Goal: Task Accomplishment & Management: Complete application form

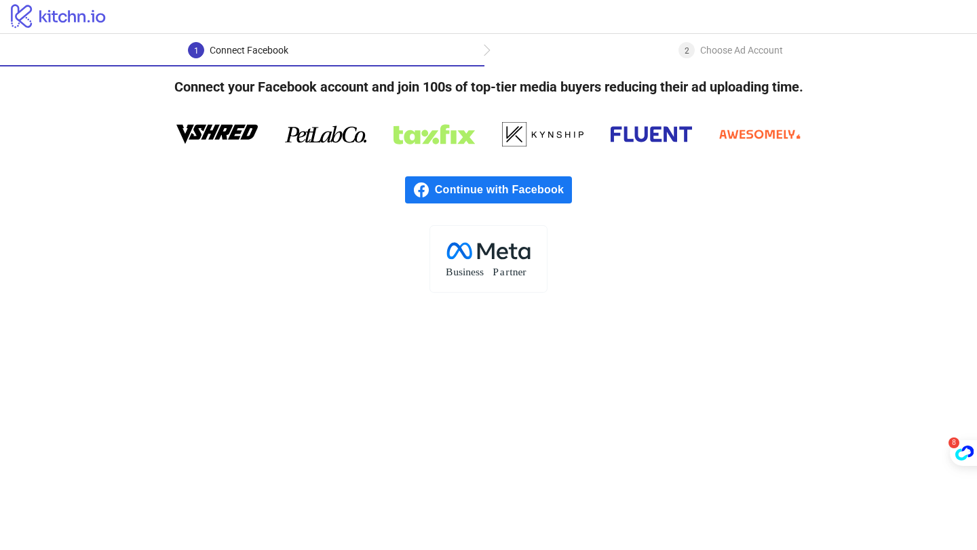
click at [476, 187] on span "Continue with Facebook" at bounding box center [503, 189] width 137 height 27
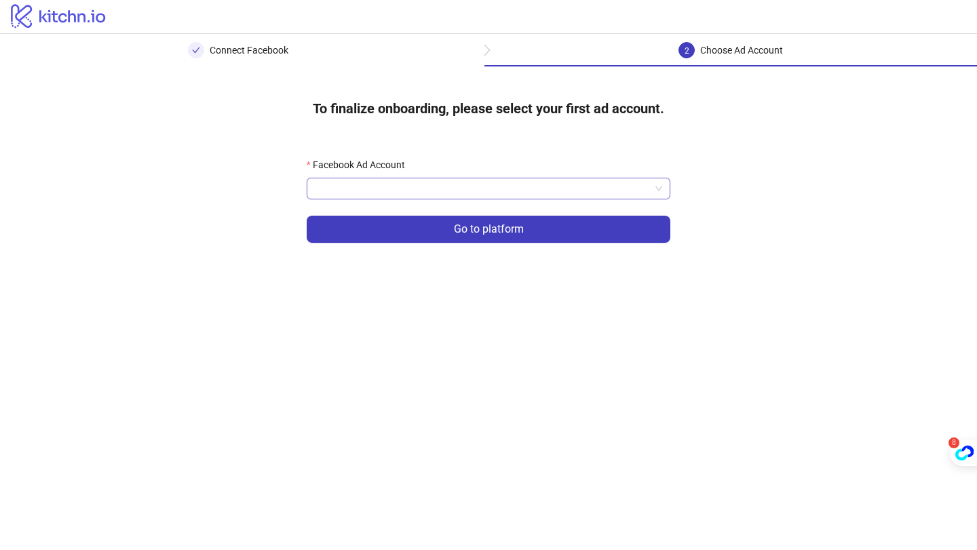
click at [416, 191] on input "Facebook Ad Account" at bounding box center [482, 188] width 335 height 20
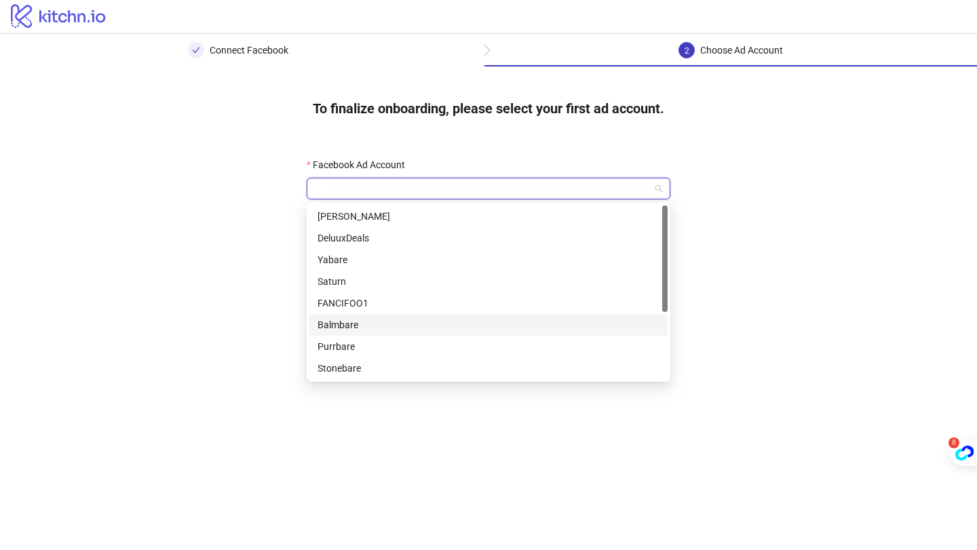
click at [396, 317] on div "Balmbare" at bounding box center [488, 325] width 358 height 22
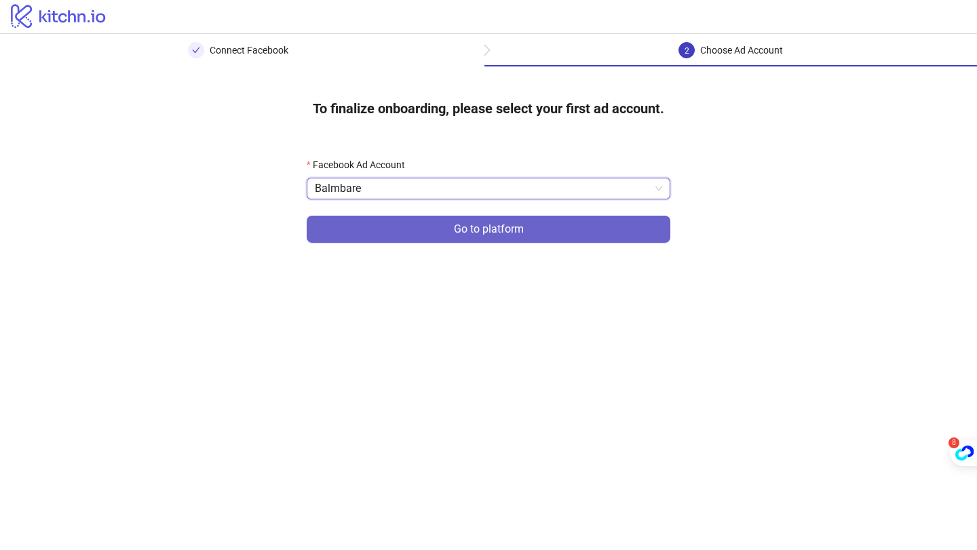
click at [467, 232] on span "Go to platform" at bounding box center [489, 229] width 70 height 12
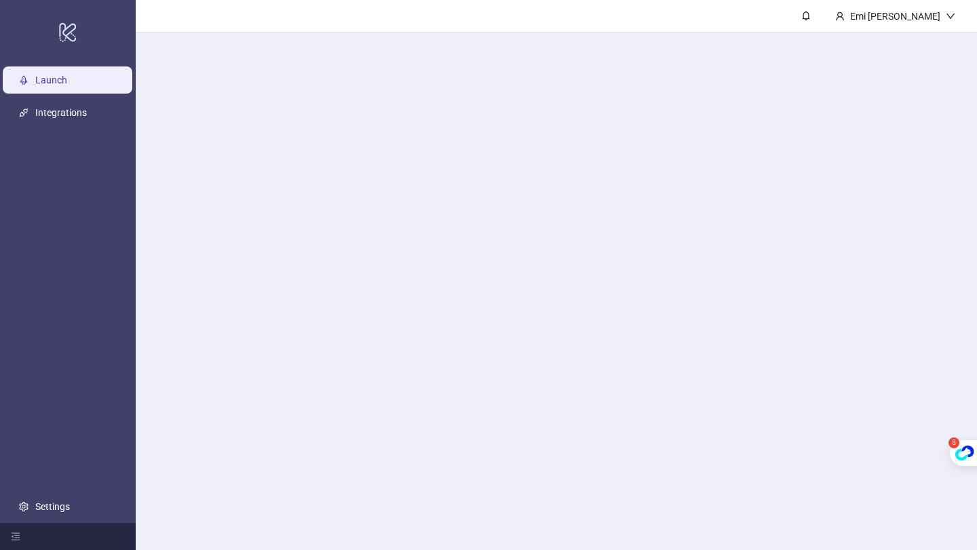
click at [445, 193] on main "Emi [PERSON_NAME]" at bounding box center [556, 275] width 841 height 550
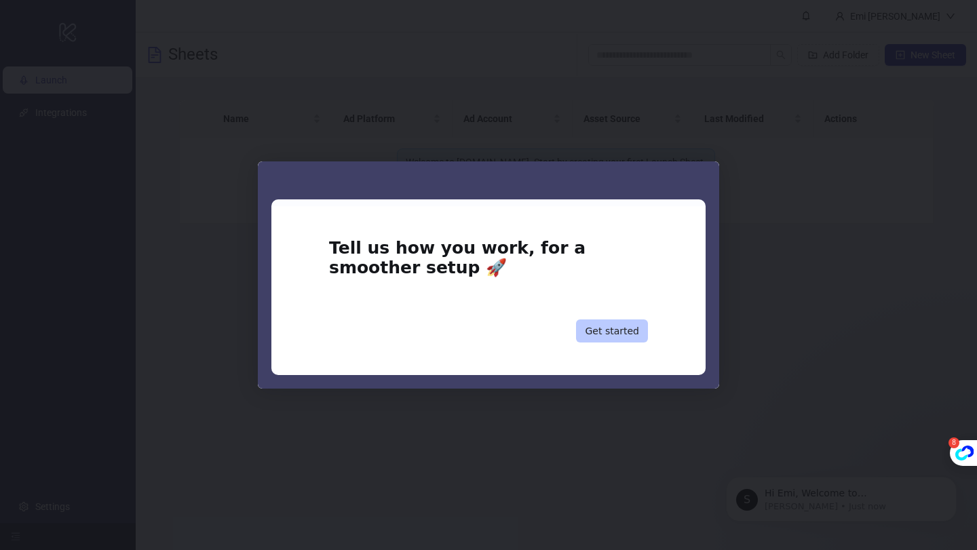
click at [620, 337] on button "Get started" at bounding box center [612, 331] width 72 height 23
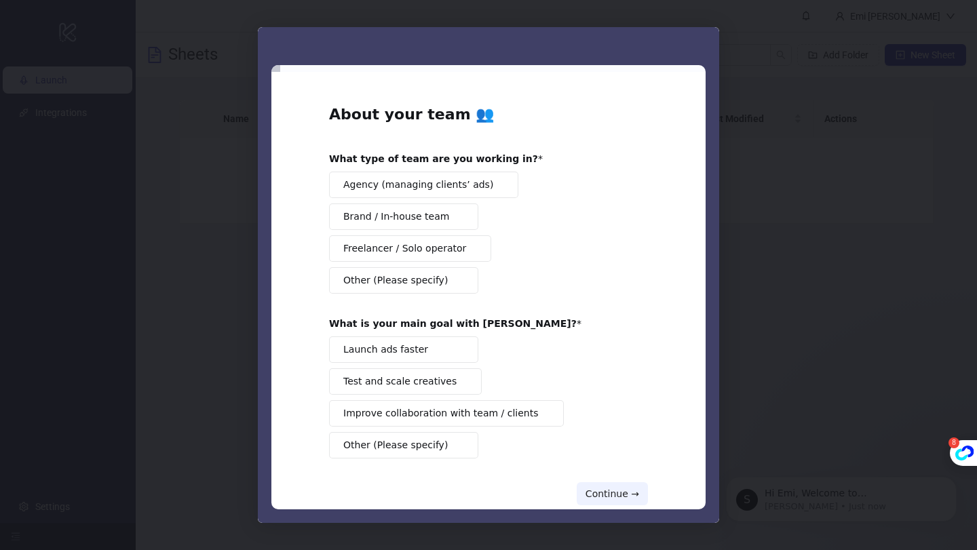
click at [429, 218] on span "Brand / In-house team" at bounding box center [396, 217] width 106 height 14
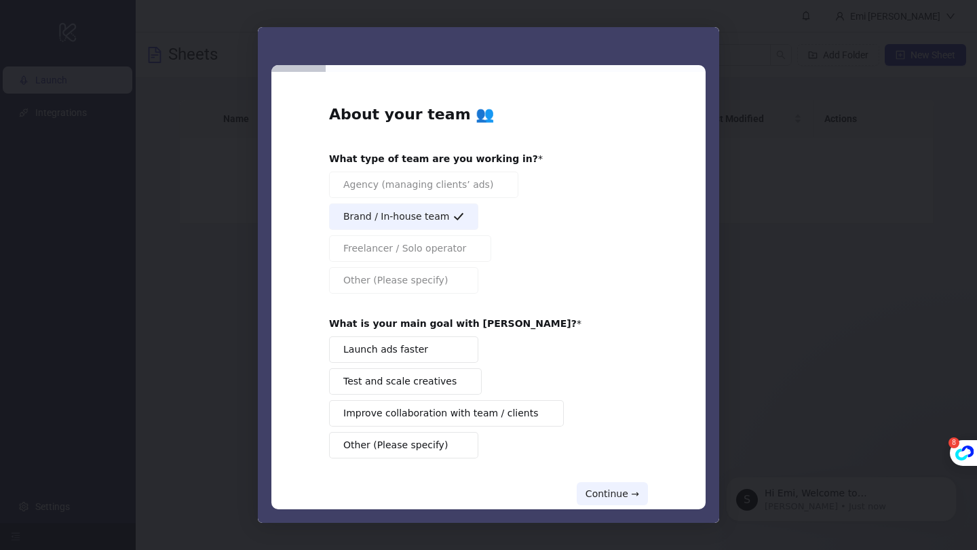
scroll to position [28, 0]
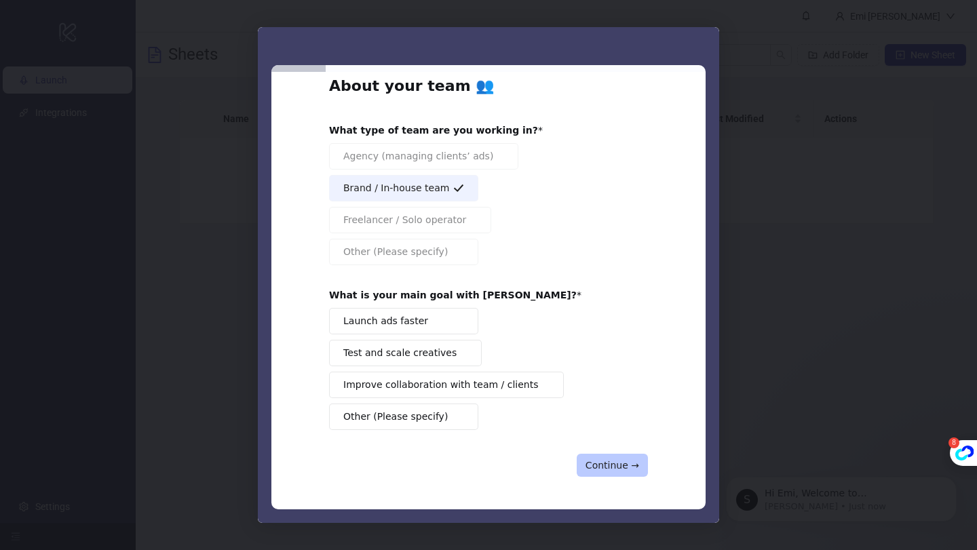
click at [590, 456] on button "Continue →" at bounding box center [612, 465] width 71 height 23
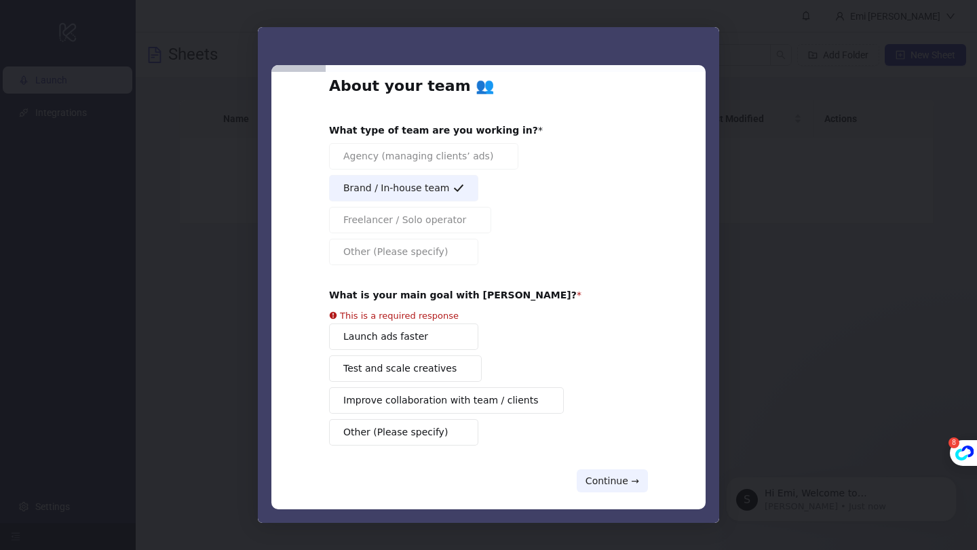
click at [440, 343] on div "Launch ads faster Test and scale creatives Improve collaboration with team / cl…" at bounding box center [488, 385] width 319 height 122
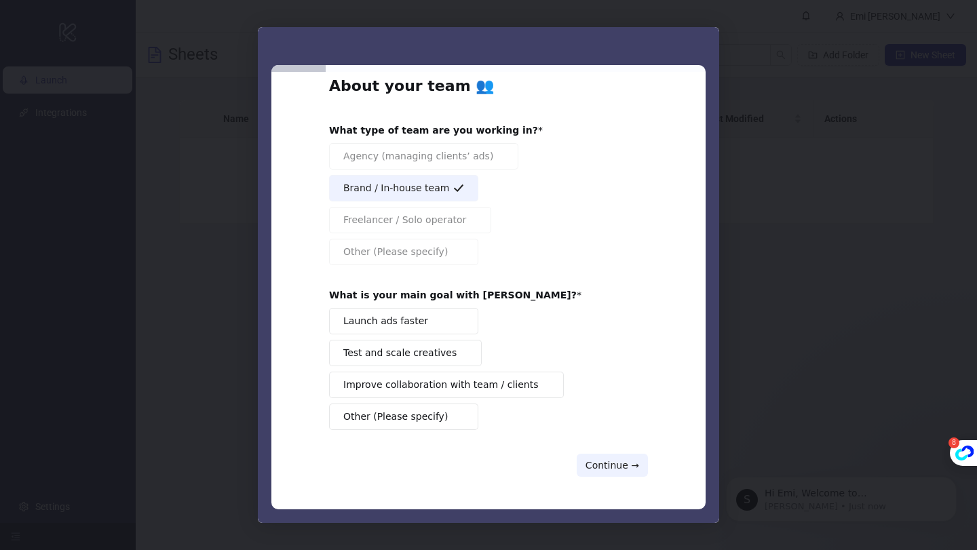
click at [574, 457] on div "Continue →" at bounding box center [488, 465] width 319 height 23
click at [446, 321] on button "Launch ads faster" at bounding box center [403, 321] width 149 height 26
click at [595, 463] on button "Continue →" at bounding box center [612, 465] width 71 height 23
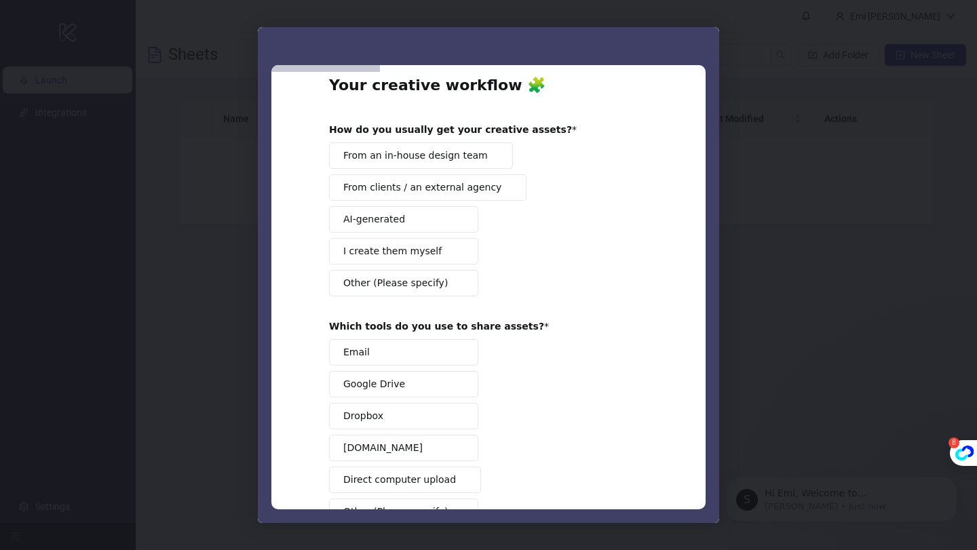
scroll to position [0, 0]
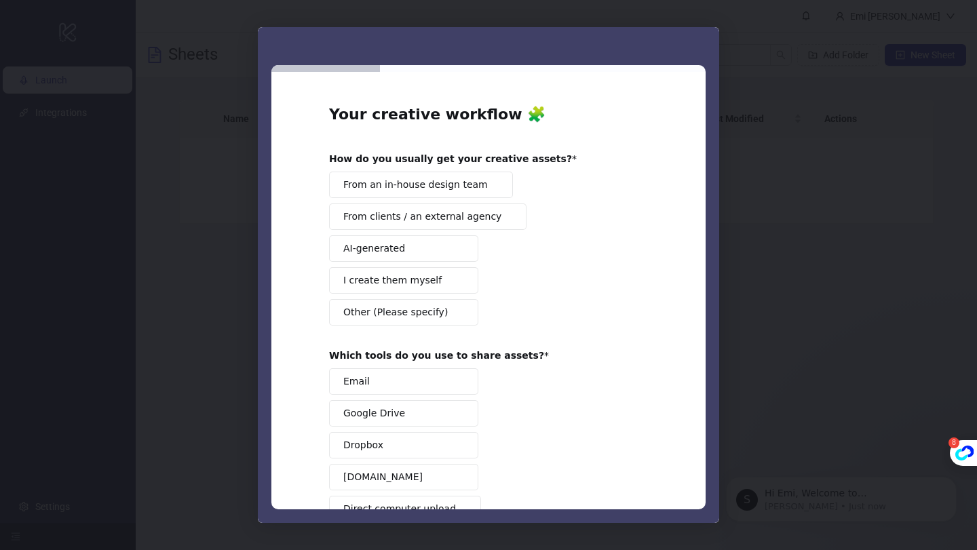
click at [428, 190] on span "From an in-house design team" at bounding box center [415, 185] width 145 height 14
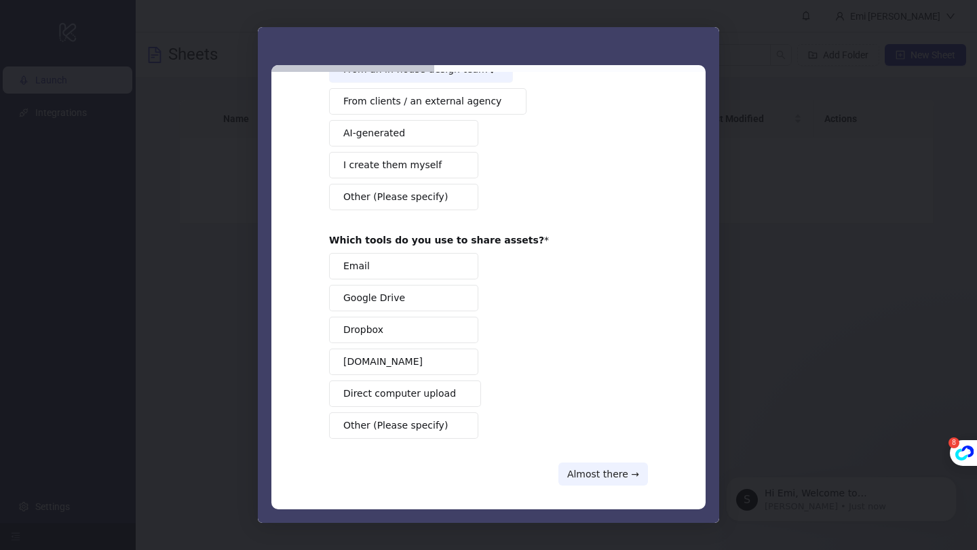
scroll to position [119, 0]
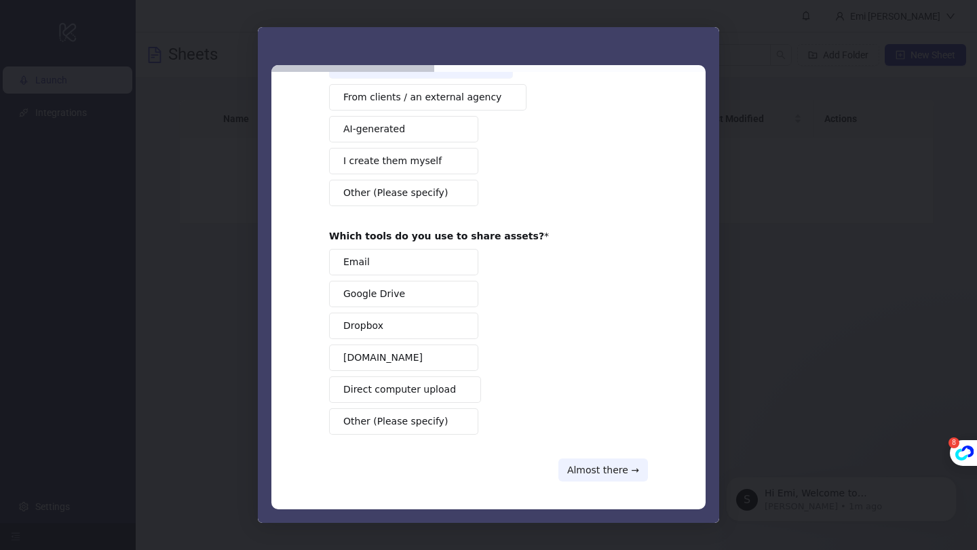
click at [416, 360] on button "[DOMAIN_NAME]" at bounding box center [403, 358] width 149 height 26
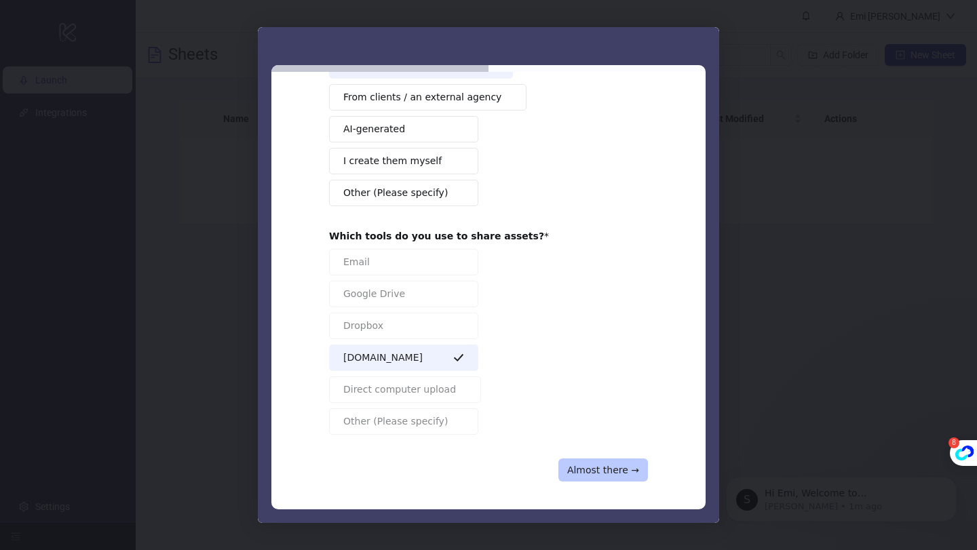
click at [588, 469] on button "Almost there →" at bounding box center [603, 470] width 90 height 23
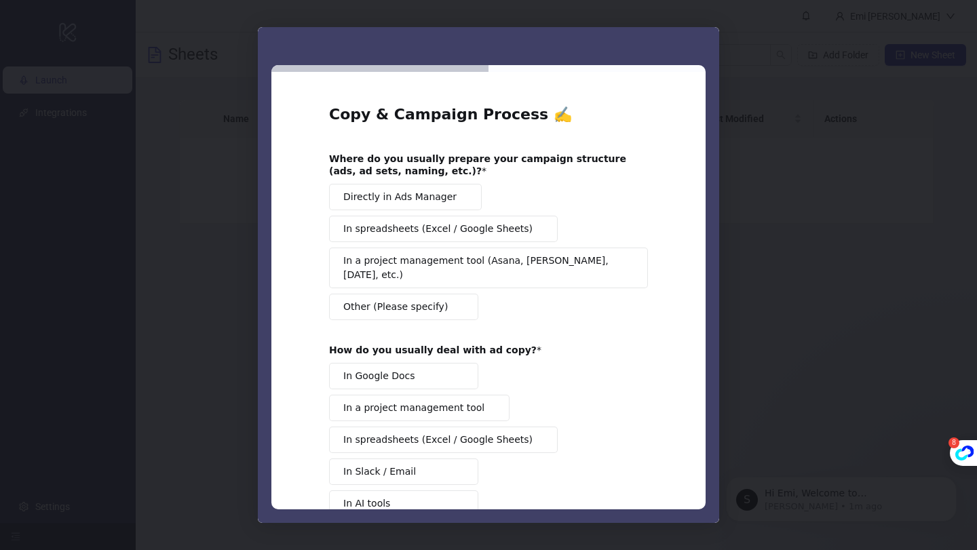
click at [421, 202] on span "Directly in Ads Manager" at bounding box center [399, 197] width 113 height 14
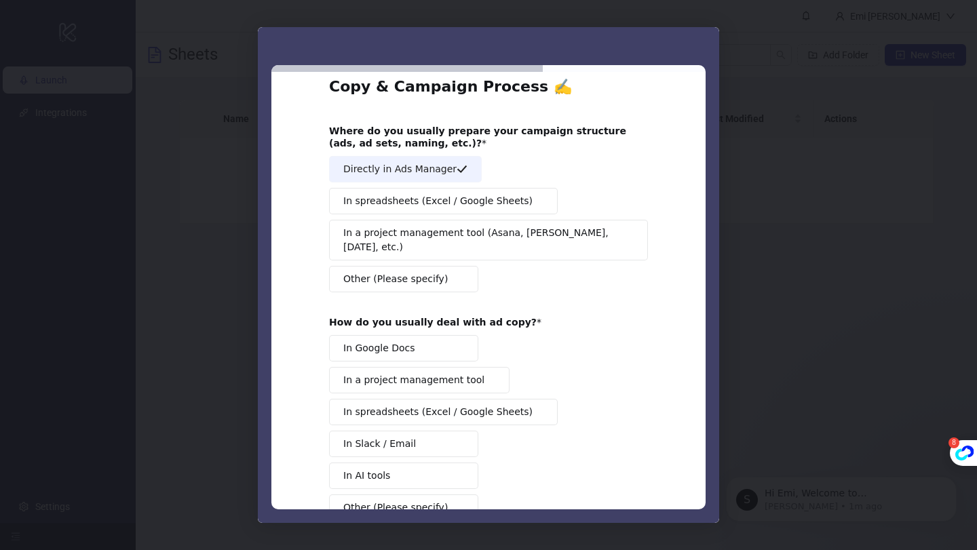
scroll to position [37, 0]
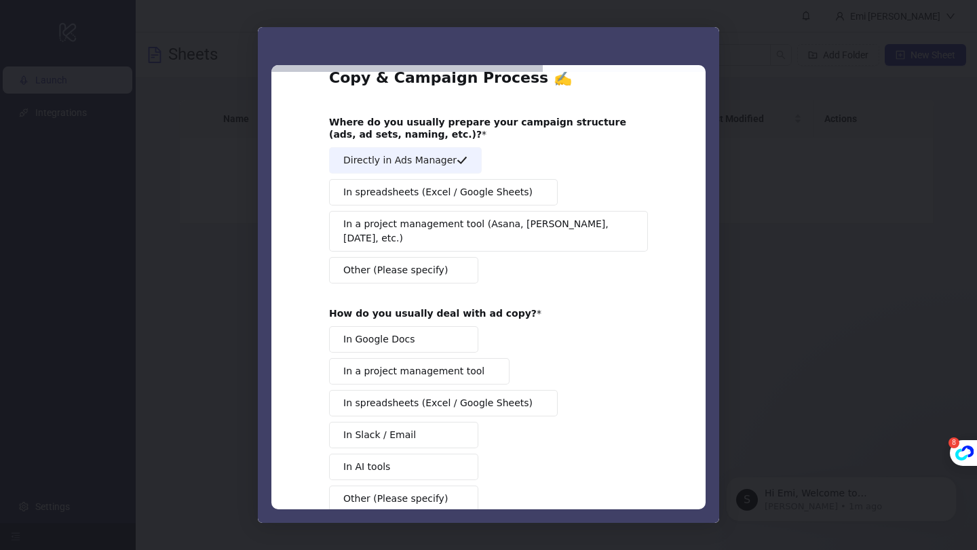
click at [429, 263] on span "Other (Please specify)" at bounding box center [395, 270] width 104 height 14
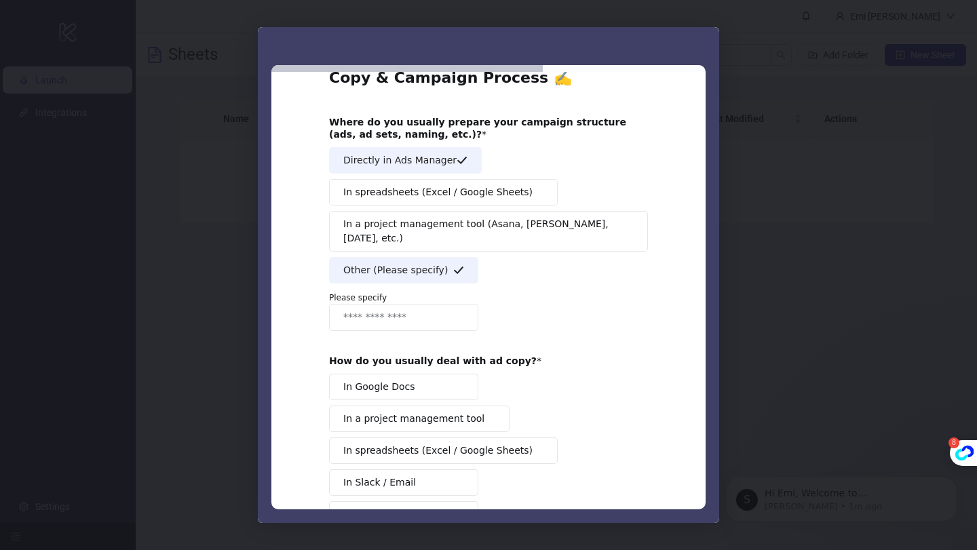
click at [406, 304] on input "Enter response" at bounding box center [403, 317] width 149 height 27
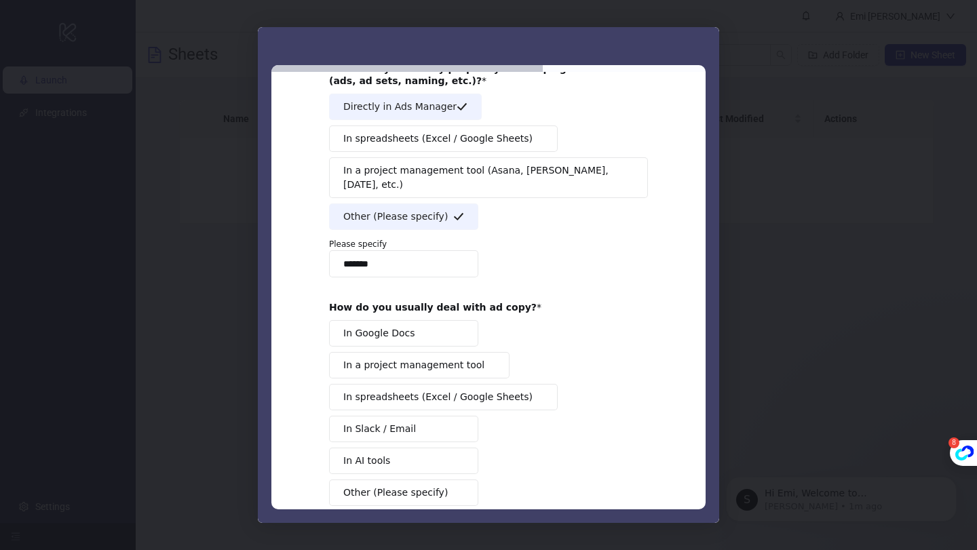
scroll to position [95, 0]
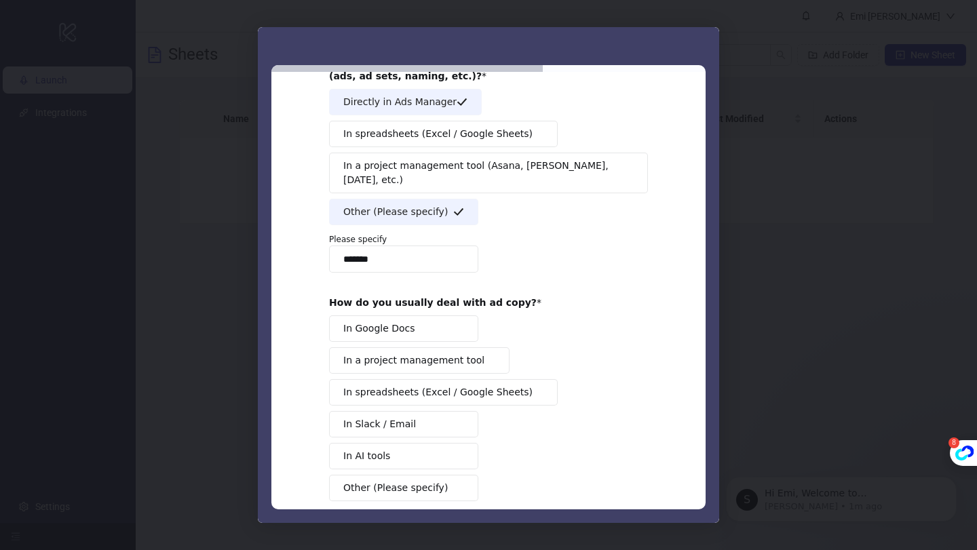
type input "*******"
click at [516, 296] on div "How do you usually deal with ad copy?" at bounding box center [478, 302] width 299 height 12
click at [404, 481] on span "Other (Please specify)" at bounding box center [395, 488] width 104 height 14
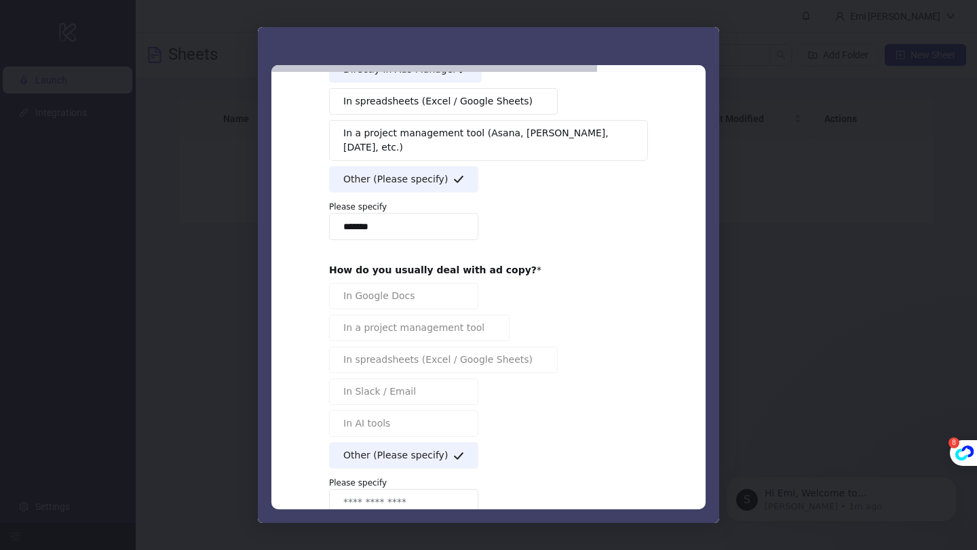
scroll to position [161, 0]
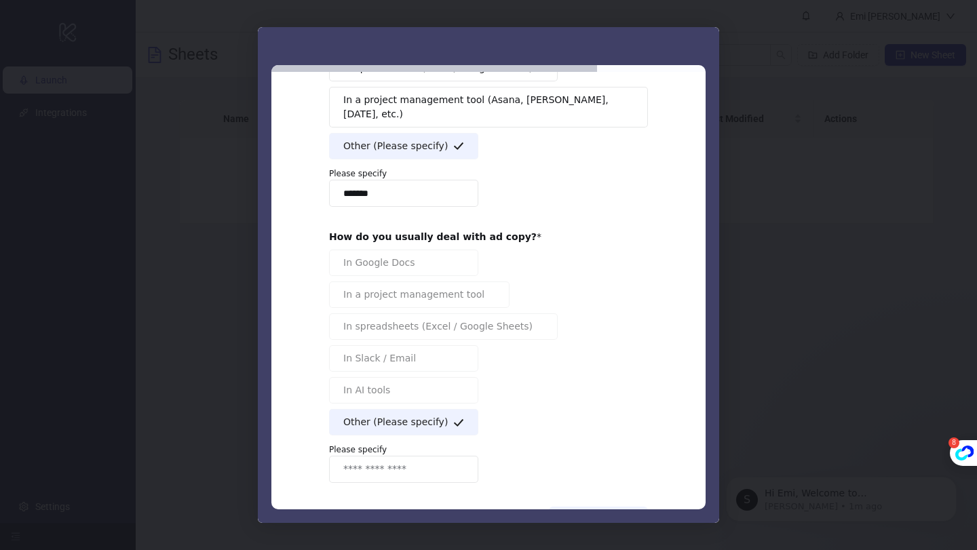
click at [404, 456] on input "Enter response" at bounding box center [403, 469] width 149 height 27
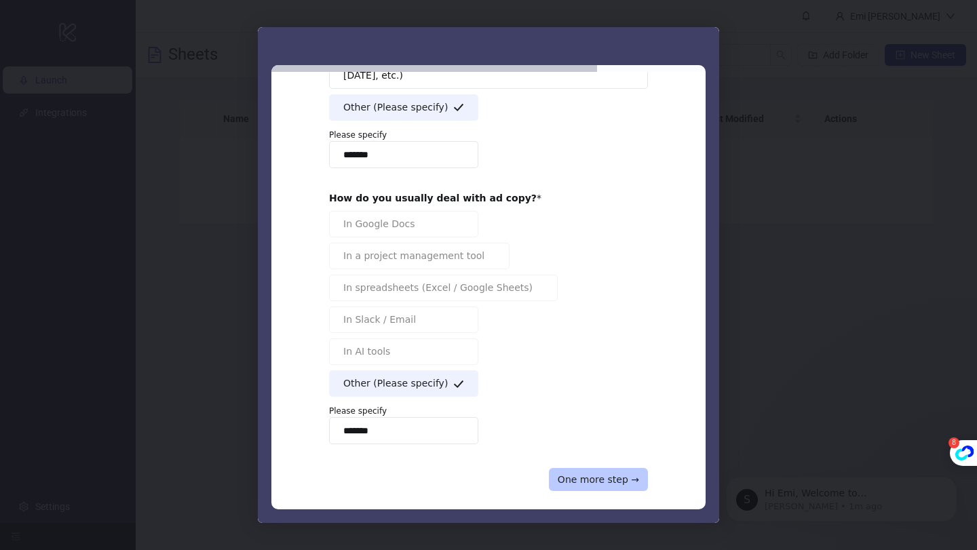
type input "*******"
click at [571, 468] on button "One more step →" at bounding box center [598, 479] width 99 height 23
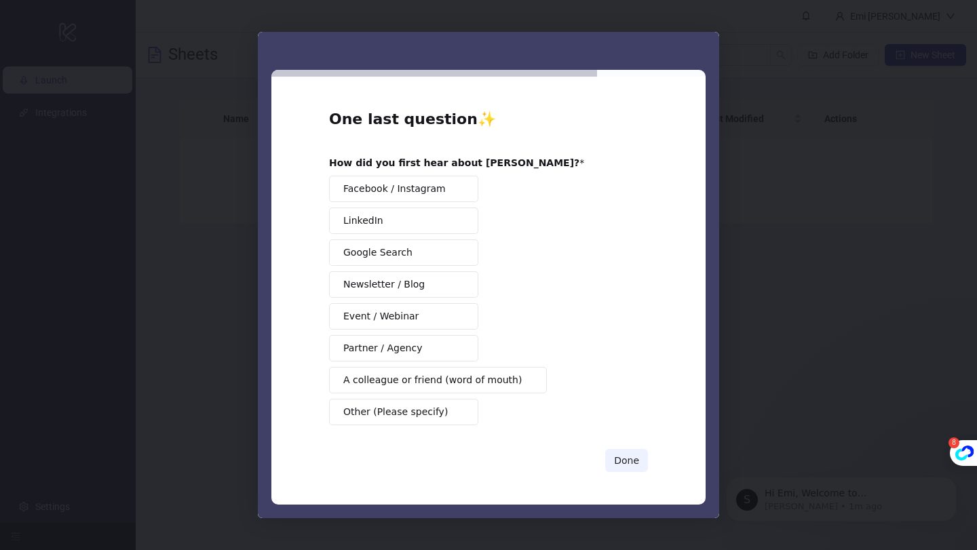
click at [440, 414] on span "Other (Please specify)" at bounding box center [395, 412] width 104 height 14
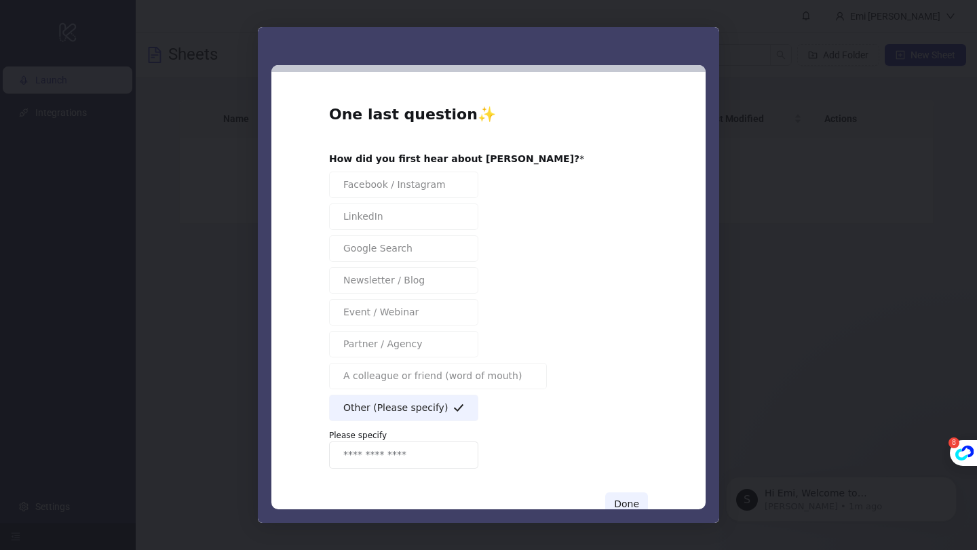
click at [430, 457] on input "Enter response" at bounding box center [403, 455] width 149 height 27
type input "*******"
click at [617, 499] on button "Done" at bounding box center [626, 504] width 43 height 23
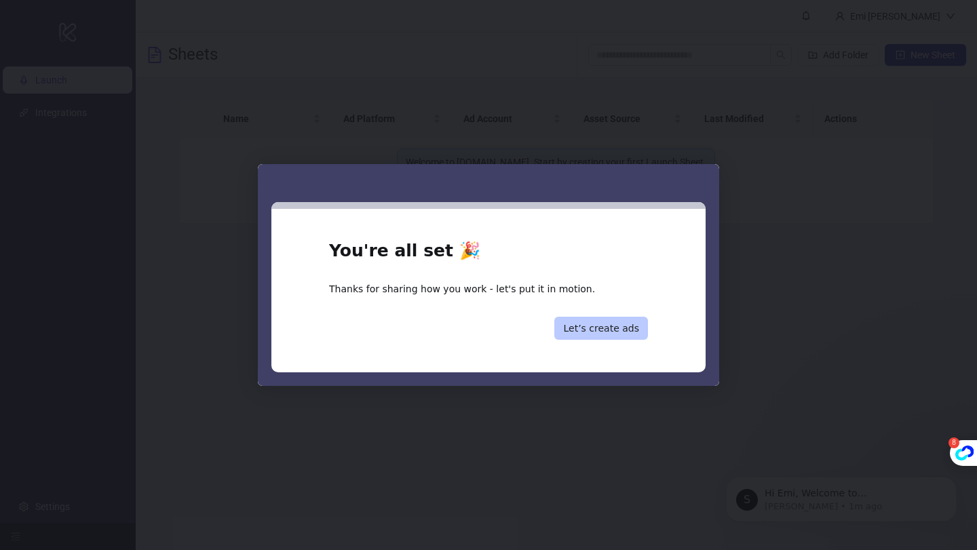
click at [596, 326] on button "Let’s create ads" at bounding box center [601, 328] width 94 height 23
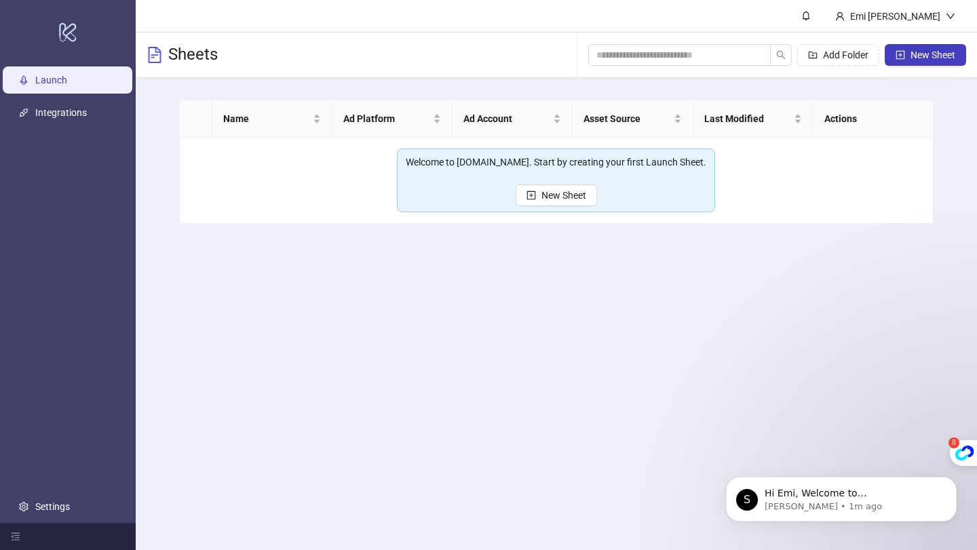
click at [596, 326] on main "Emi Resse Sheets Add Folder New Sheet Name Ad Platform Ad Account Asset Source …" at bounding box center [556, 275] width 841 height 550
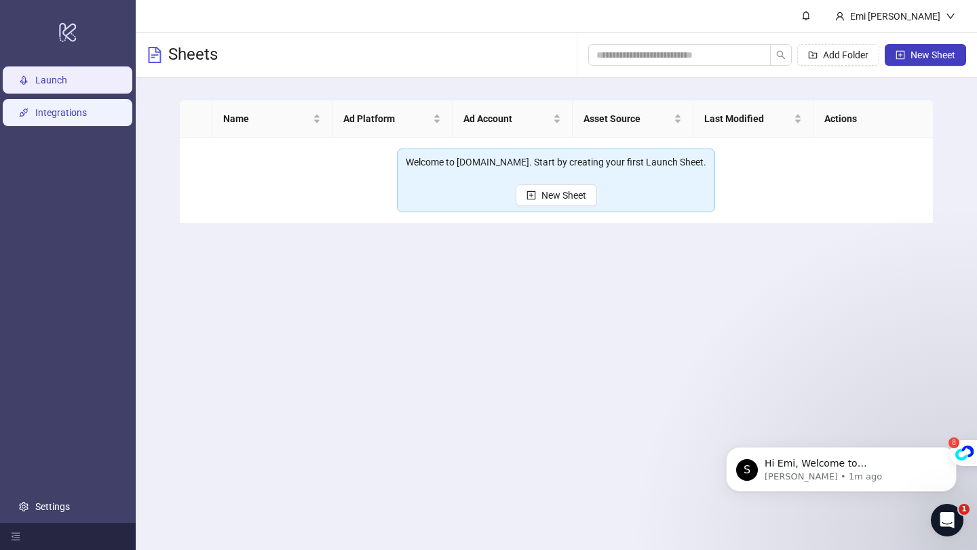
click at [87, 107] on link "Integrations" at bounding box center [61, 112] width 52 height 11
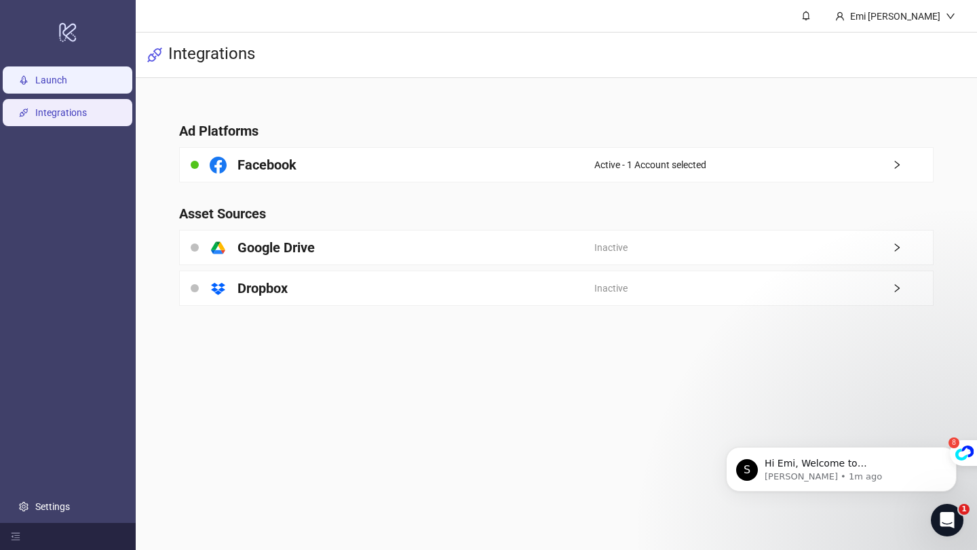
click at [67, 85] on link "Launch" at bounding box center [51, 80] width 32 height 11
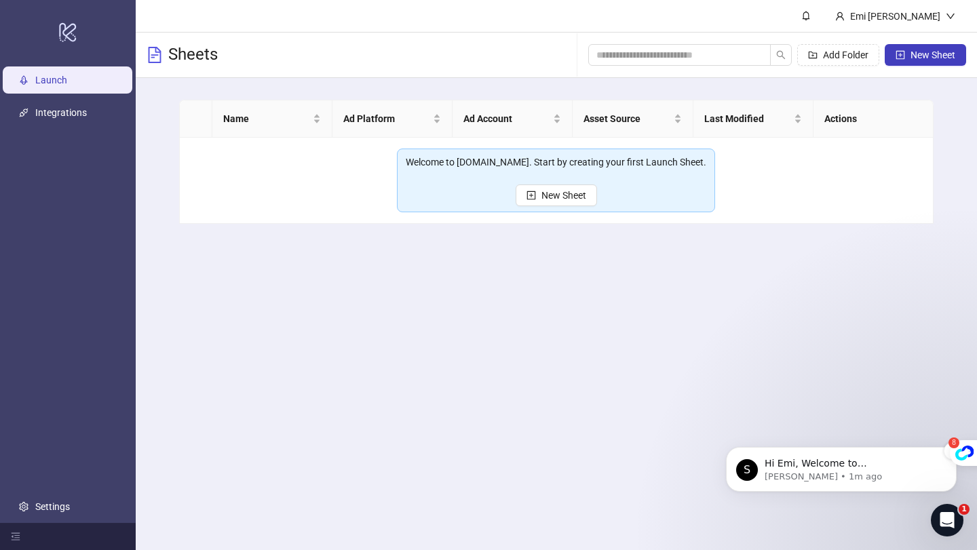
click at [832, 476] on p "[PERSON_NAME] • 1m ago" at bounding box center [852, 477] width 175 height 12
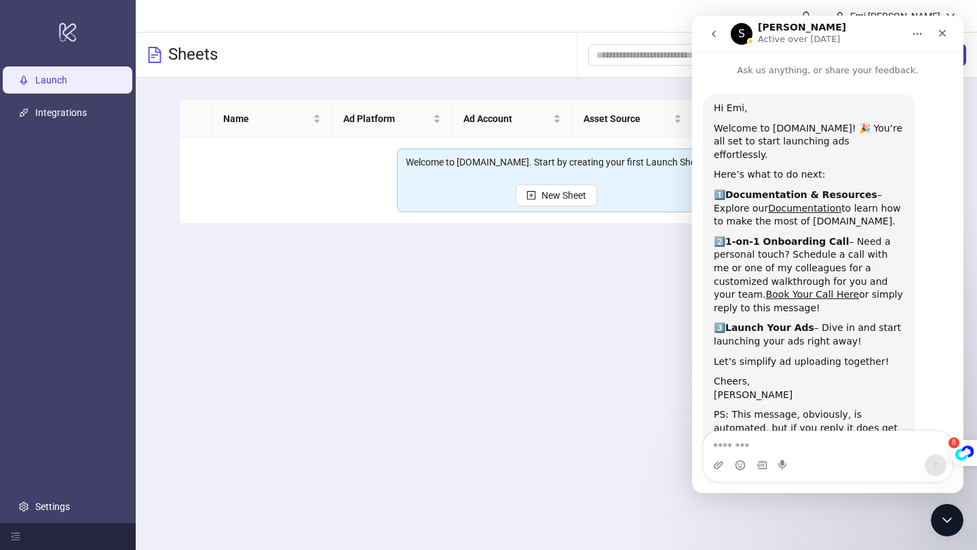
scroll to position [40, 0]
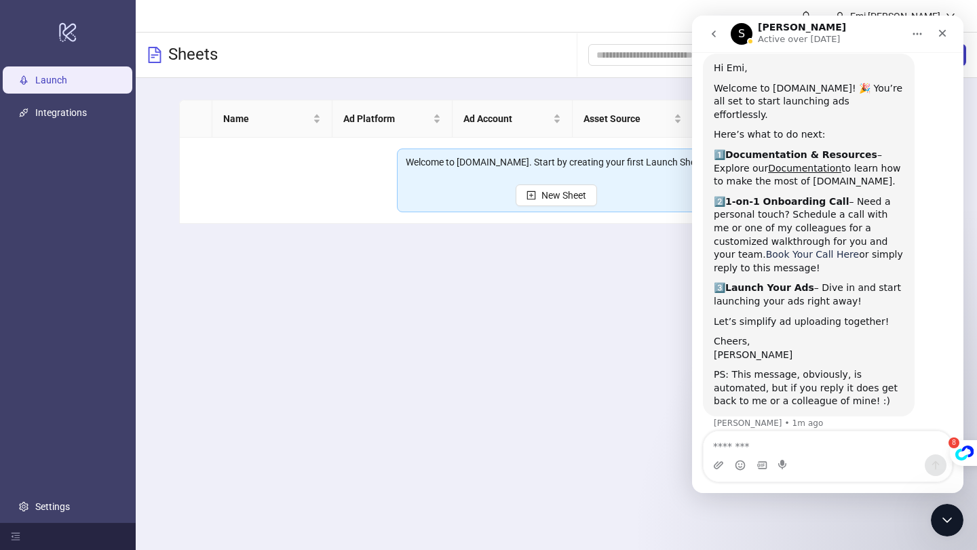
click at [766, 249] on link "Book Your Call Here" at bounding box center [812, 254] width 93 height 11
click at [946, 40] on div "Close" at bounding box center [942, 33] width 24 height 24
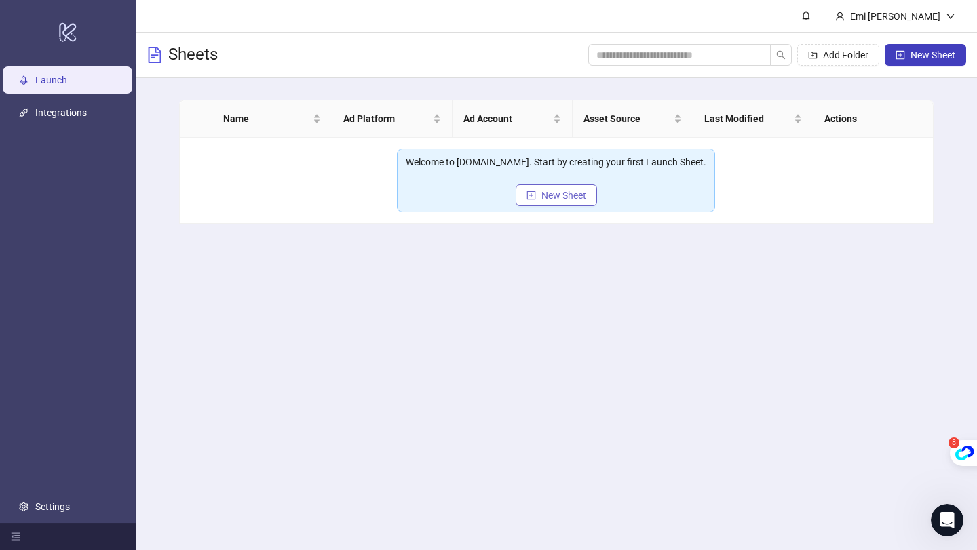
click at [536, 191] on button "New Sheet" at bounding box center [556, 196] width 81 height 22
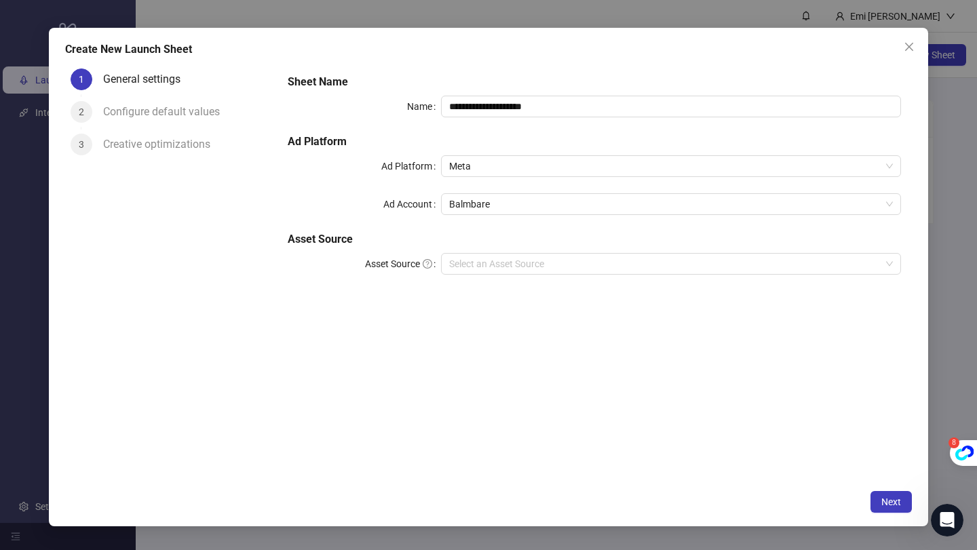
click at [533, 286] on div "**********" at bounding box center [594, 183] width 624 height 228
click at [533, 273] on input "Asset Source" at bounding box center [665, 264] width 432 height 20
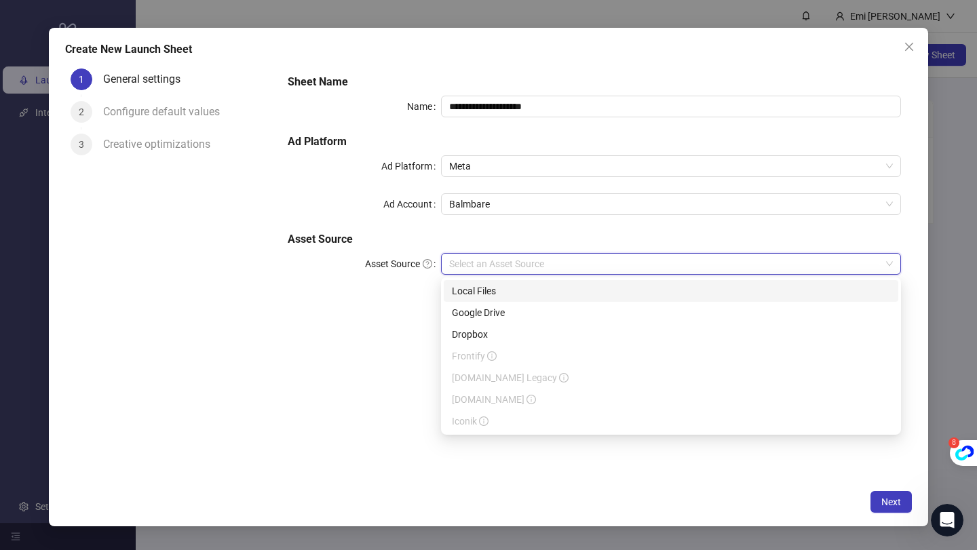
click at [392, 313] on div "**********" at bounding box center [594, 273] width 635 height 421
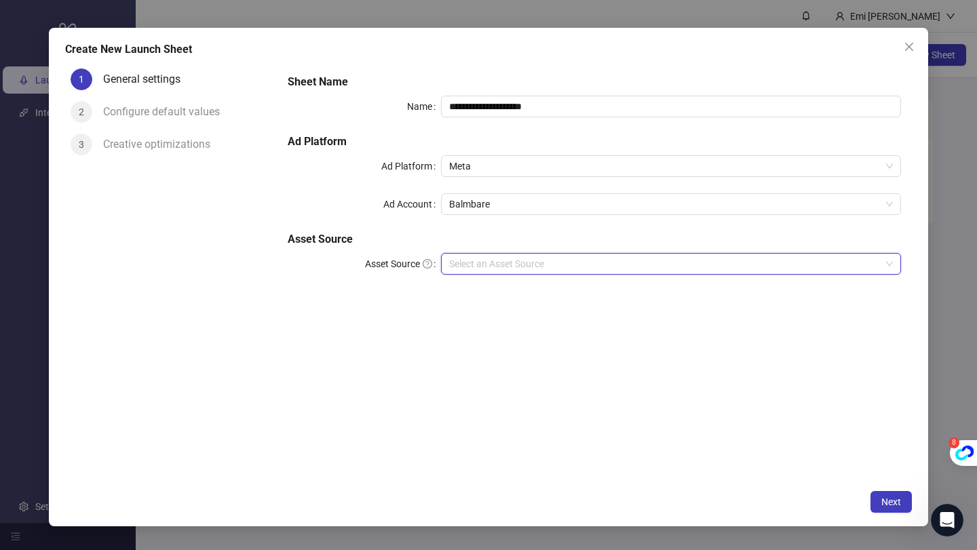
click at [546, 263] on input "Asset Source" at bounding box center [665, 264] width 432 height 20
click at [371, 419] on div "**********" at bounding box center [594, 273] width 635 height 421
click at [913, 47] on icon "close" at bounding box center [909, 46] width 11 height 11
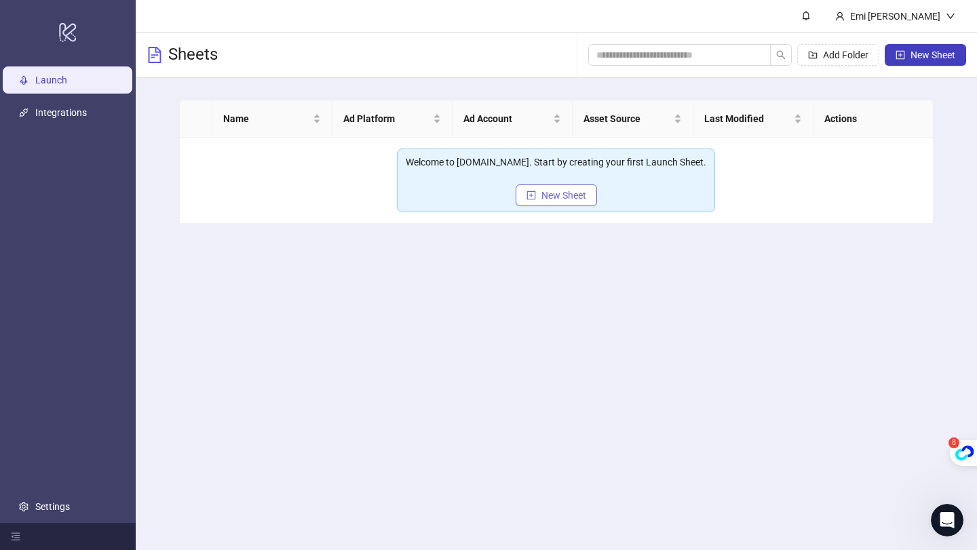
click at [574, 205] on button "New Sheet" at bounding box center [556, 196] width 81 height 22
type input "**********"
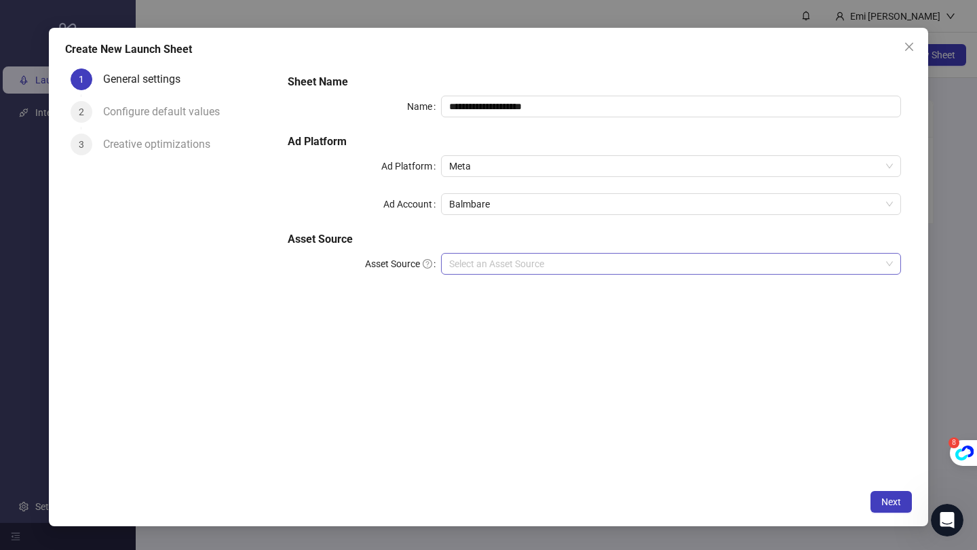
click at [536, 258] on input "Asset Source" at bounding box center [665, 264] width 432 height 20
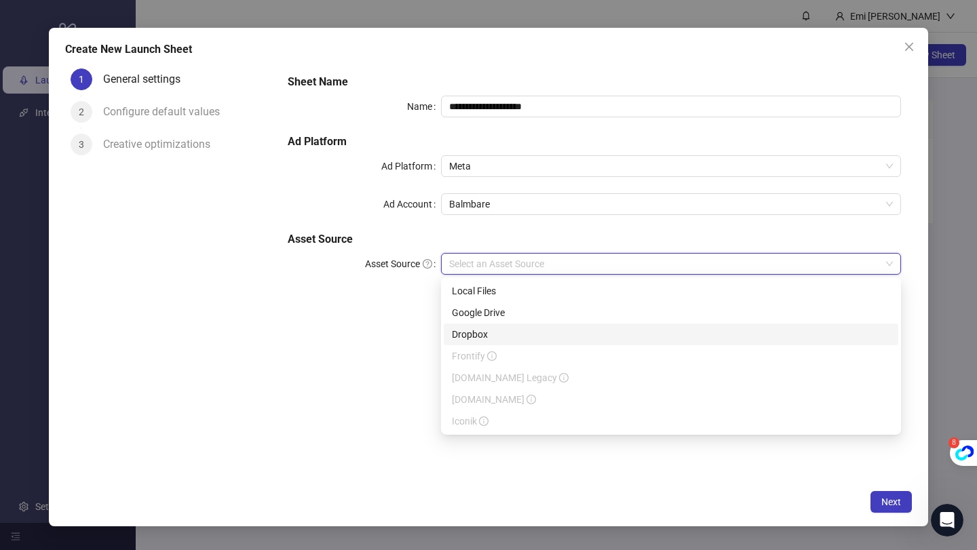
click at [526, 399] on icon "info-circle" at bounding box center [530, 399] width 9 height 9
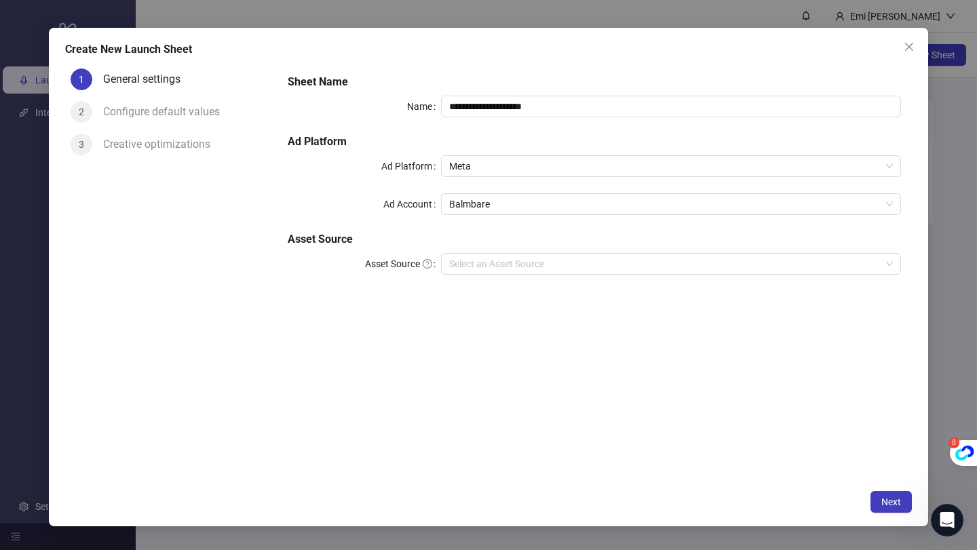
click at [856, 12] on div "**********" at bounding box center [488, 275] width 977 height 550
click at [912, 43] on icon "close" at bounding box center [909, 46] width 8 height 8
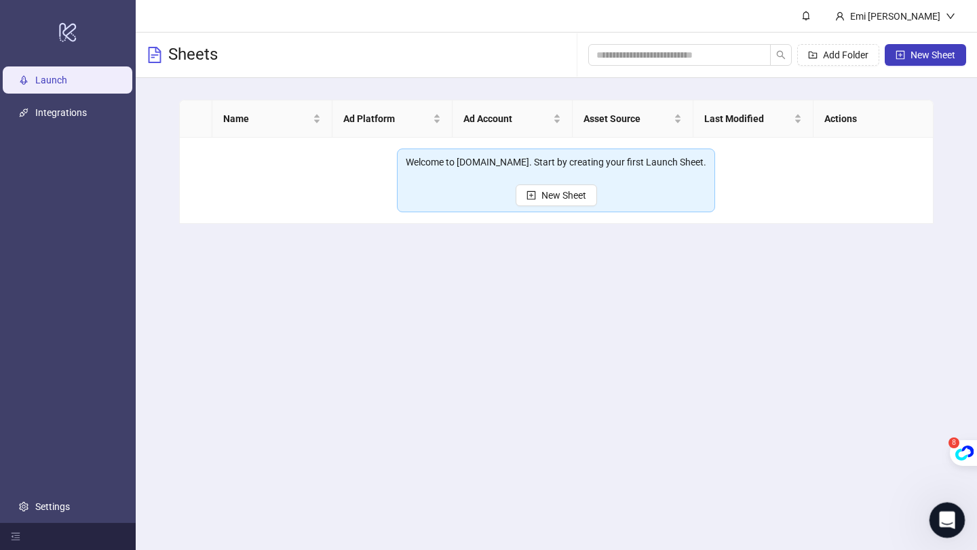
click at [938, 518] on icon "Open Intercom Messenger" at bounding box center [945, 518] width 22 height 22
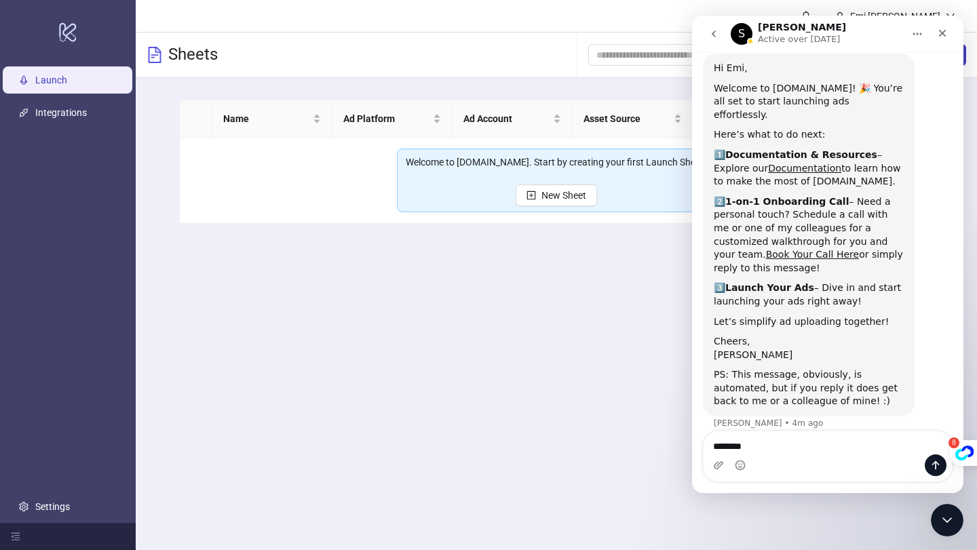
type textarea "********"
click at [483, 377] on main "Emi Resse Sheets Add Folder New Sheet Name Ad Platform Ad Account Asset Source …" at bounding box center [556, 275] width 841 height 550
click at [562, 231] on main "Name Ad Platform Ad Account Asset Source Last Modified Actions Welcome to [DOMA…" at bounding box center [556, 162] width 777 height 168
click at [571, 193] on span "New Sheet" at bounding box center [563, 195] width 45 height 11
type input "**********"
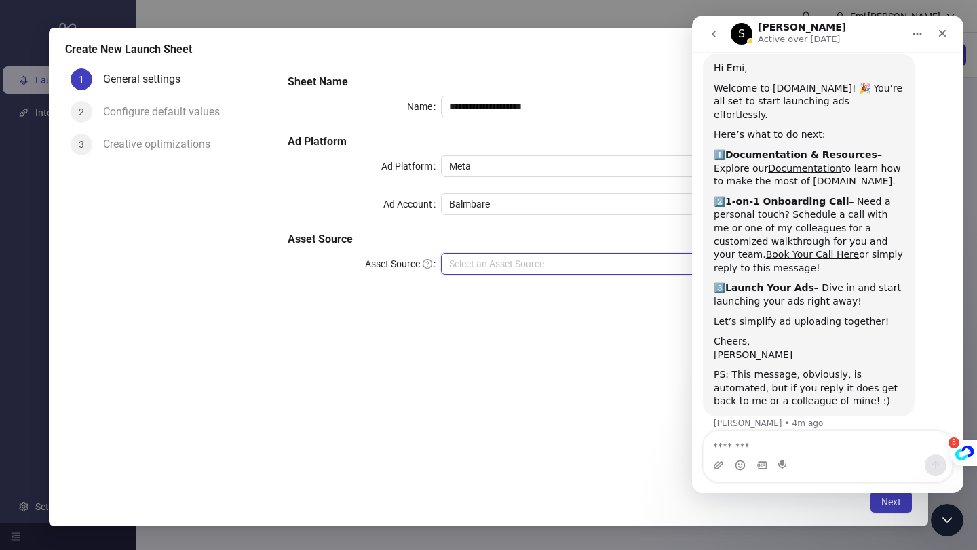
click at [480, 256] on input "Asset Source" at bounding box center [665, 264] width 432 height 20
click at [528, 456] on div "**********" at bounding box center [594, 273] width 635 height 421
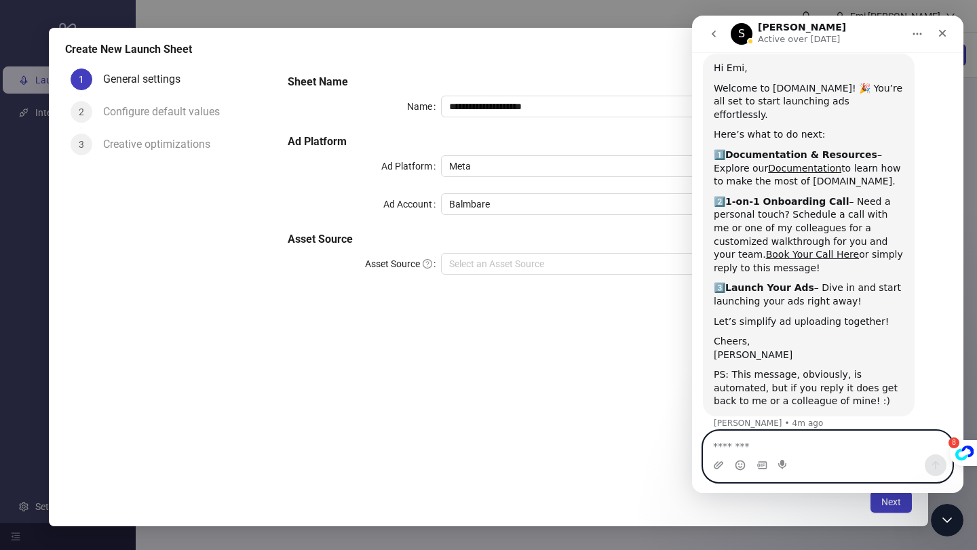
click at [714, 448] on textarea "Message…" at bounding box center [828, 443] width 248 height 23
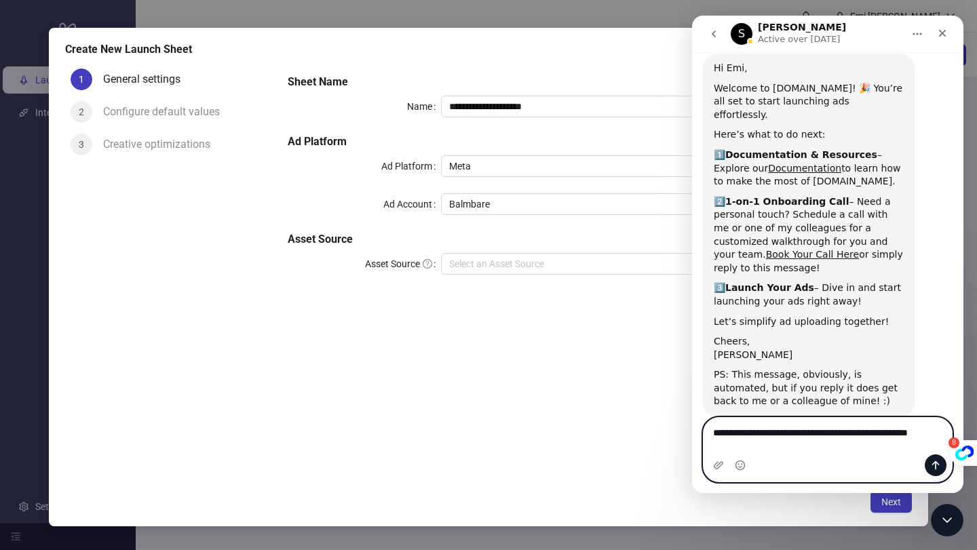
scroll to position [54, 0]
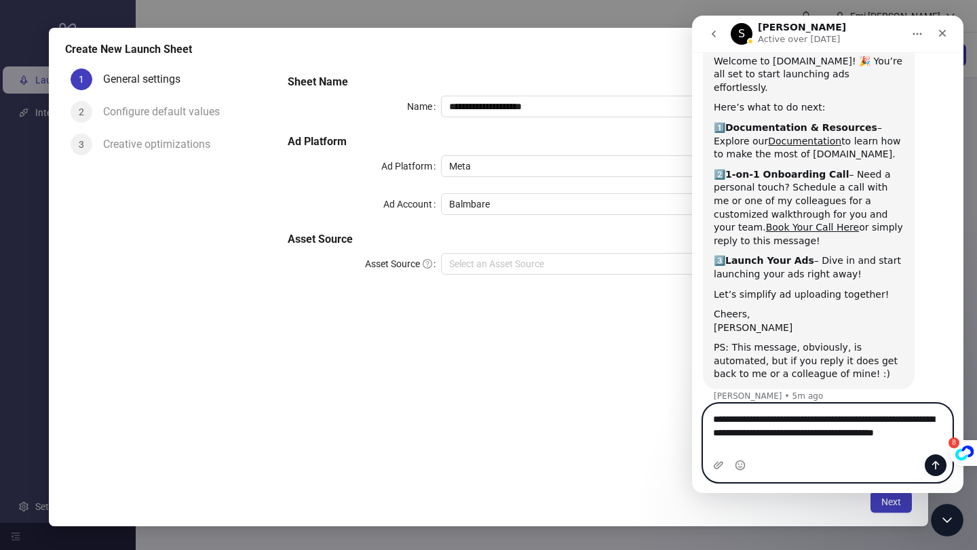
type textarea "**********"
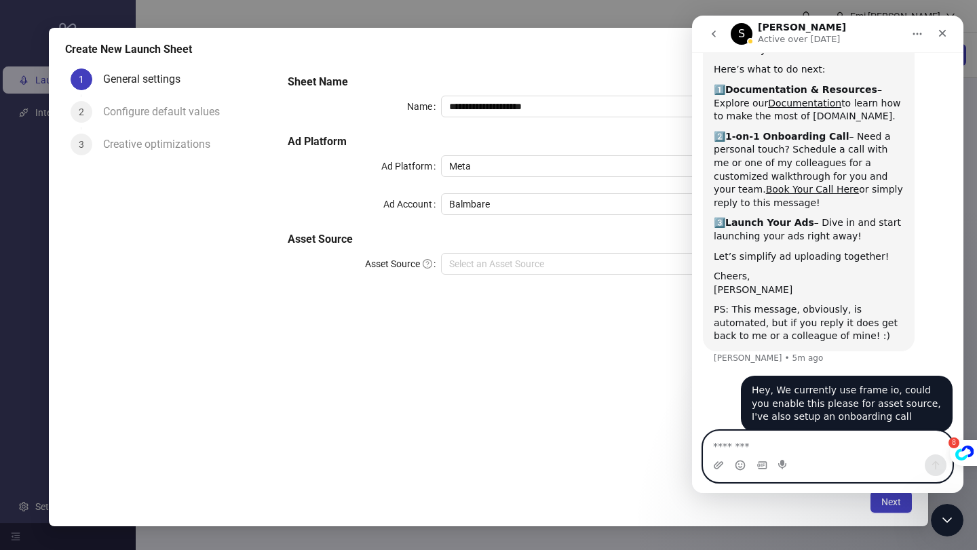
scroll to position [107, 0]
